Goal: Task Accomplishment & Management: Manage account settings

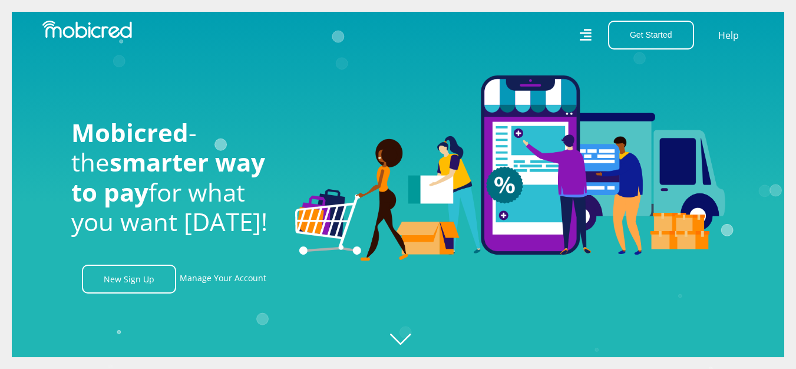
click at [579, 34] on div "Get Started Open an Account Account Holder Login Help" at bounding box center [580, 35] width 365 height 29
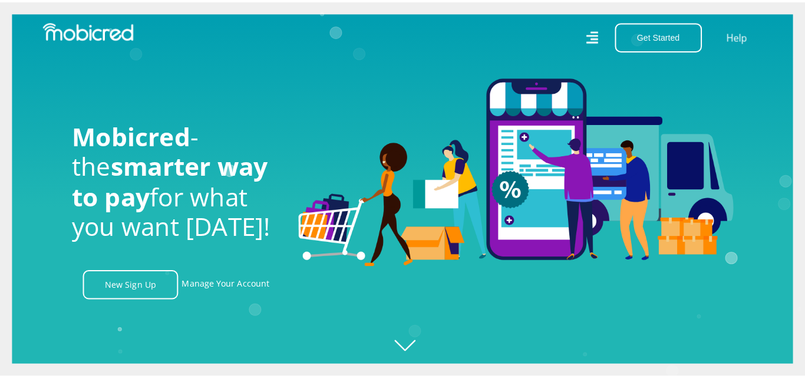
scroll to position [0, 840]
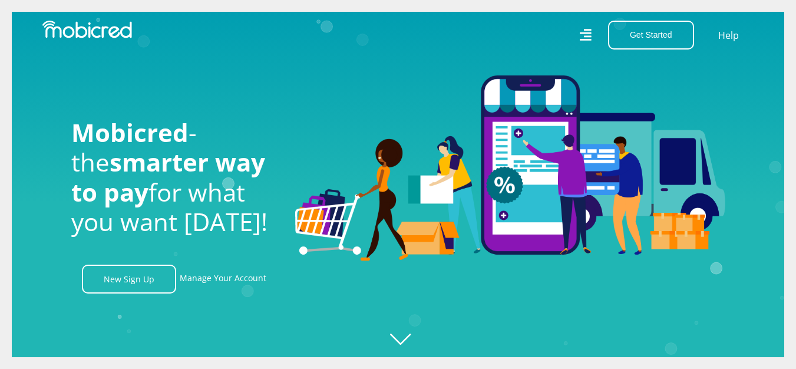
click at [583, 35] on icon at bounding box center [586, 35] width 12 height 17
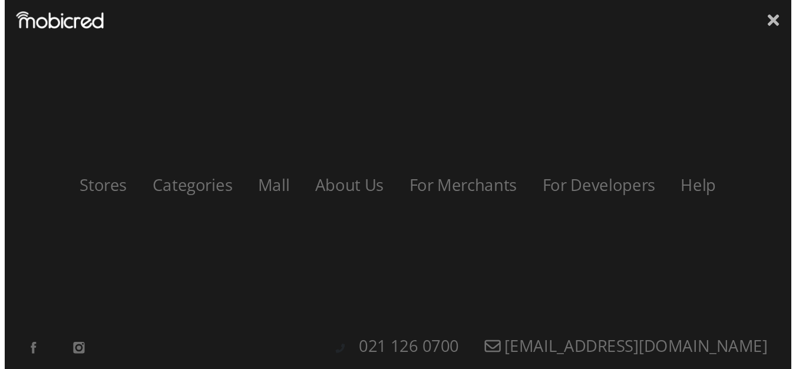
scroll to position [0, 1512]
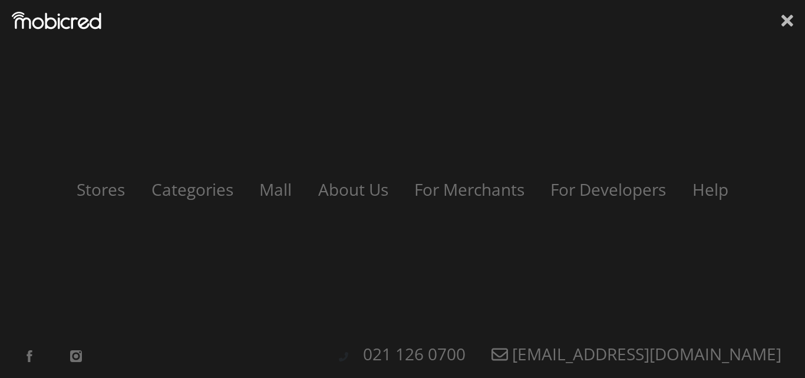
click at [791, 17] on icon at bounding box center [787, 21] width 12 height 12
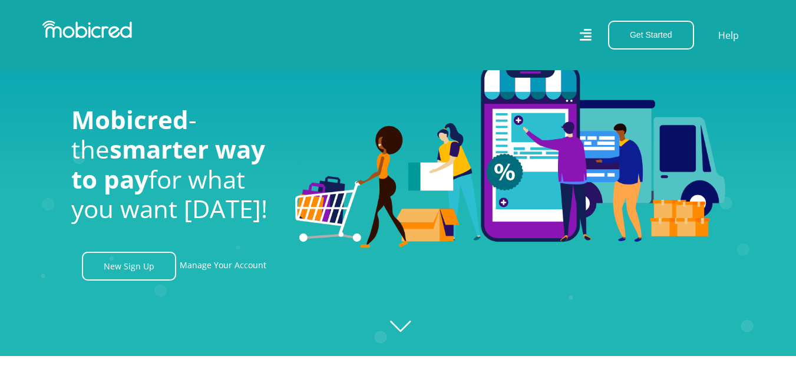
scroll to position [0, 0]
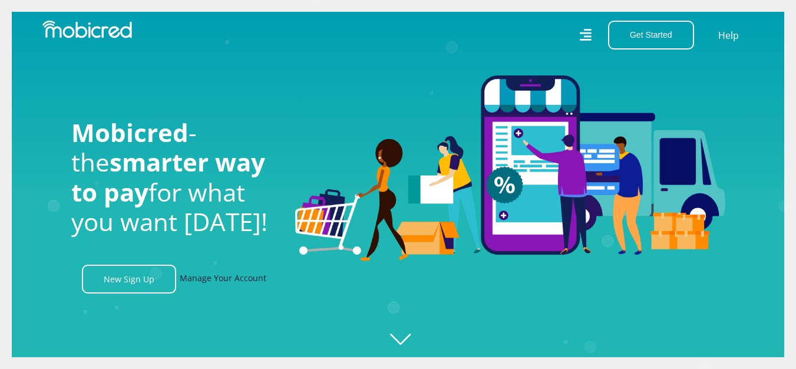
click at [225, 279] on link "Manage Your Account" at bounding box center [223, 279] width 87 height 29
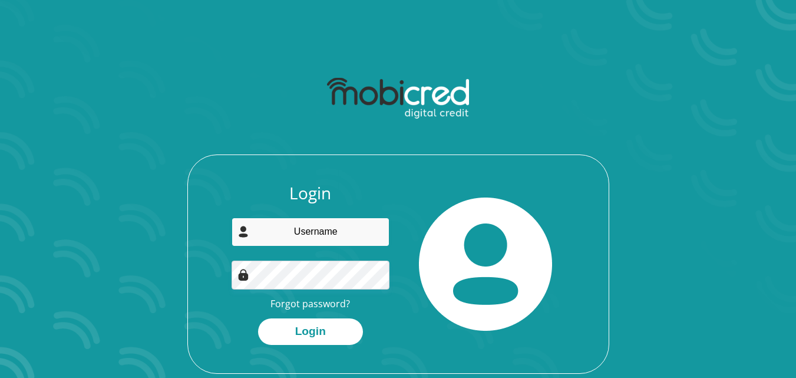
click at [300, 231] on input "email" at bounding box center [311, 231] width 158 height 29
type input "[EMAIL_ADDRESS][DOMAIN_NAME]"
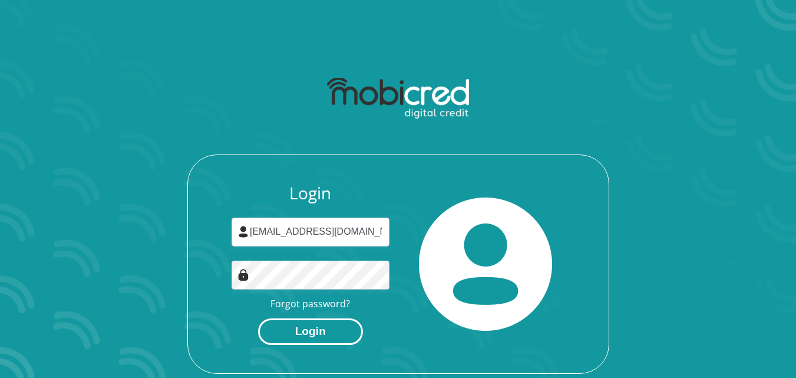
click at [302, 325] on button "Login" at bounding box center [310, 331] width 105 height 27
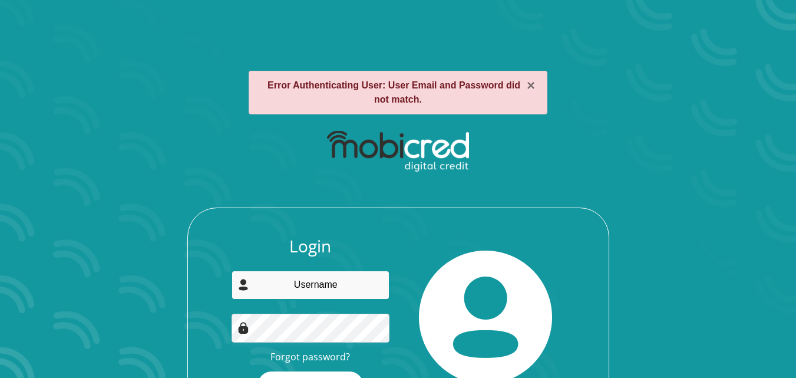
click at [316, 290] on input "email" at bounding box center [311, 284] width 158 height 29
type input "[EMAIL_ADDRESS][DOMAIN_NAME]"
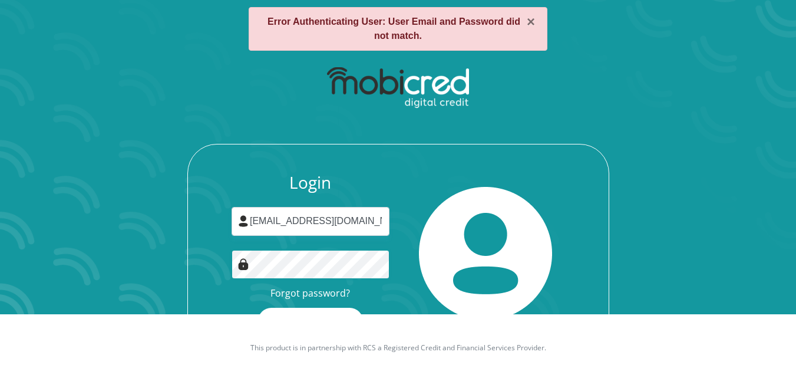
scroll to position [77, 0]
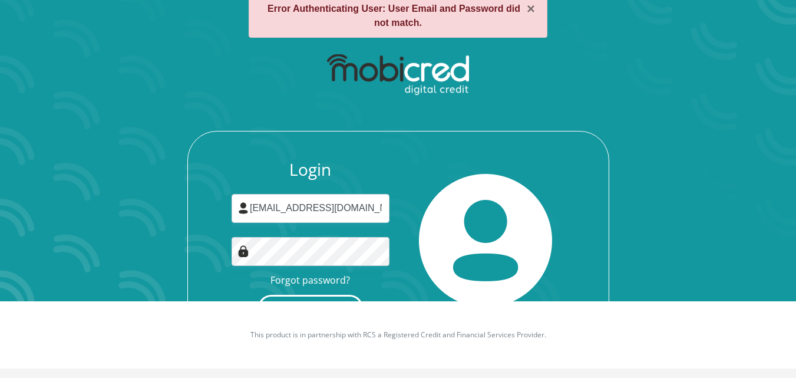
click at [323, 295] on button "Login" at bounding box center [310, 308] width 105 height 27
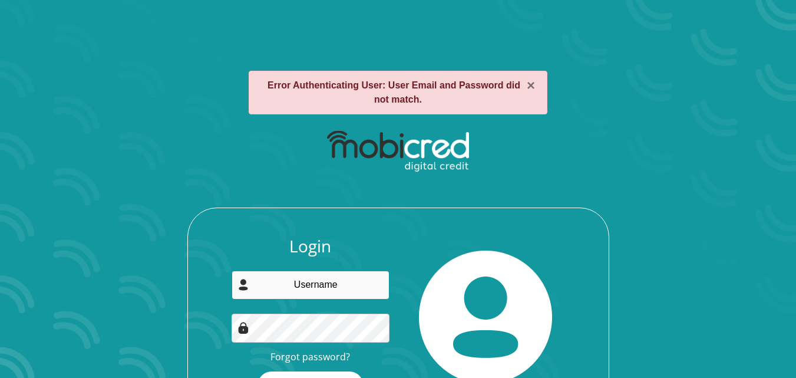
click at [315, 279] on input "email" at bounding box center [311, 284] width 158 height 29
type input "[EMAIL_ADDRESS][DOMAIN_NAME]"
click at [308, 371] on button "Login" at bounding box center [310, 384] width 105 height 27
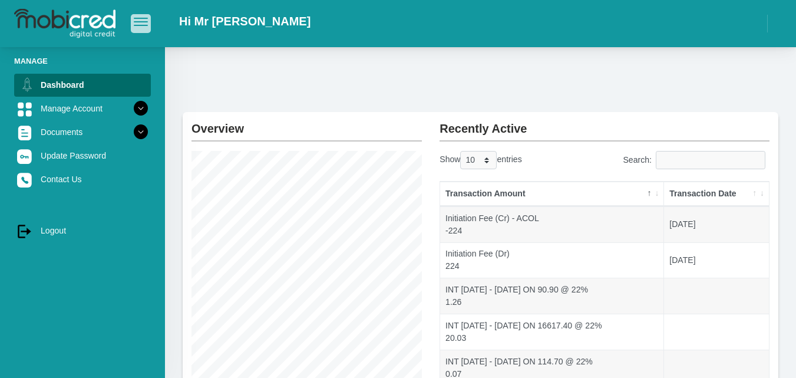
click at [133, 30] on button "button" at bounding box center [141, 23] width 20 height 18
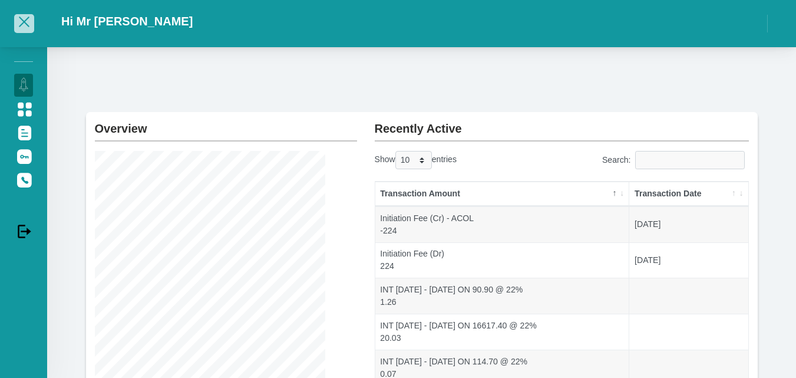
click at [22, 26] on span "button" at bounding box center [24, 22] width 14 height 8
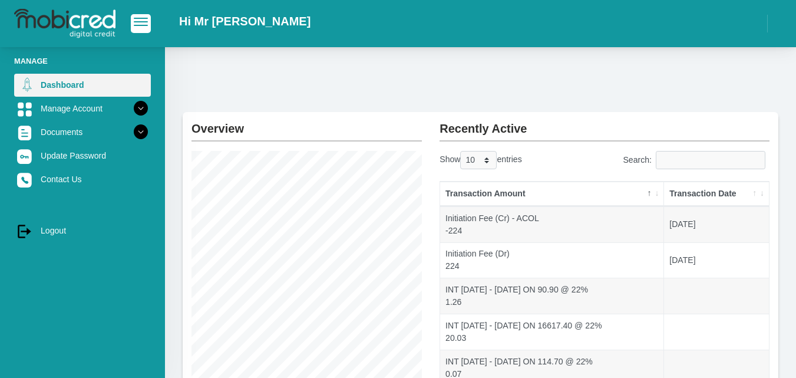
click at [68, 89] on link "Dashboard" at bounding box center [82, 85] width 137 height 22
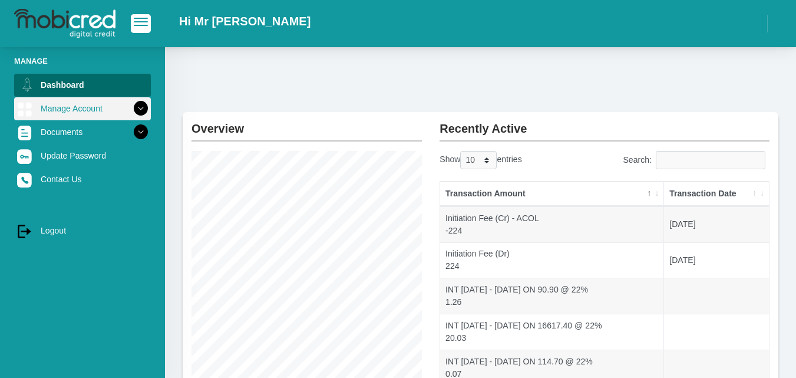
click at [101, 105] on link "Manage Account" at bounding box center [82, 108] width 137 height 22
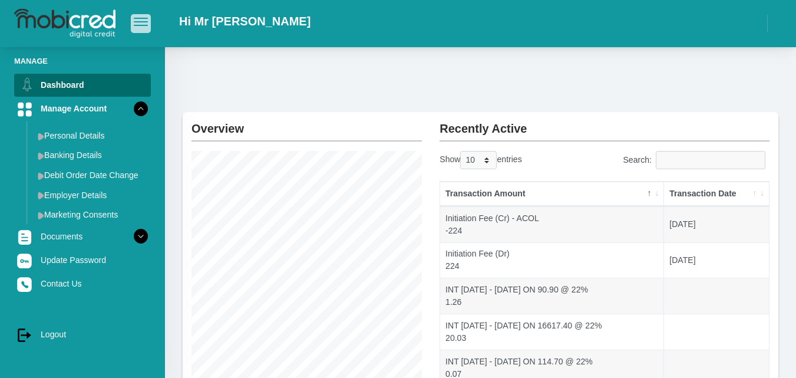
click at [140, 19] on span "button" at bounding box center [141, 18] width 14 height 1
